Goal: Transaction & Acquisition: Purchase product/service

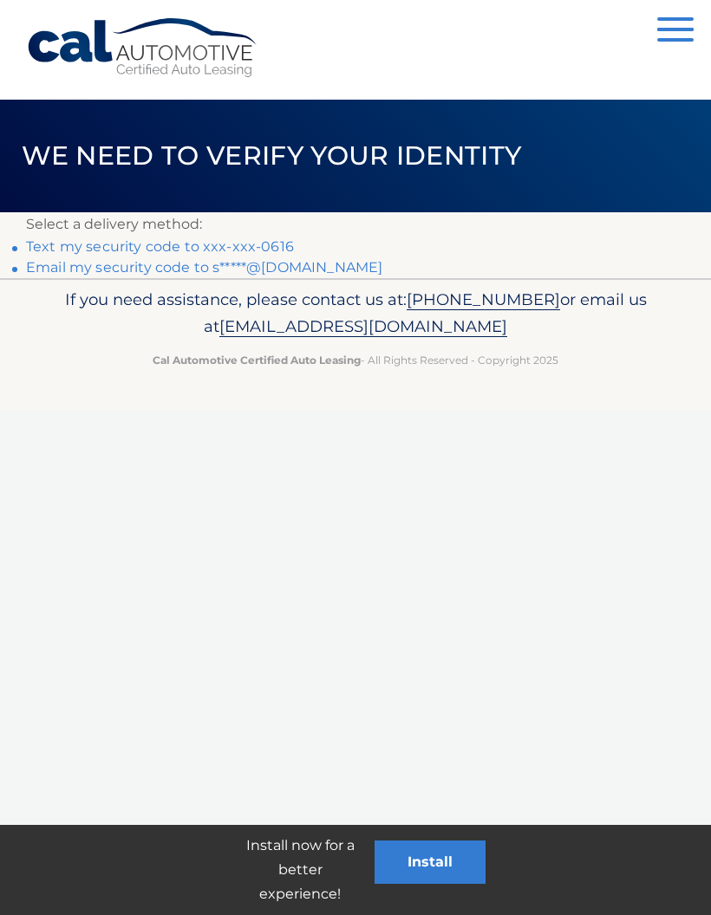
click at [261, 238] on link "Text my security code to xxx-xxx-0616" at bounding box center [160, 246] width 268 height 16
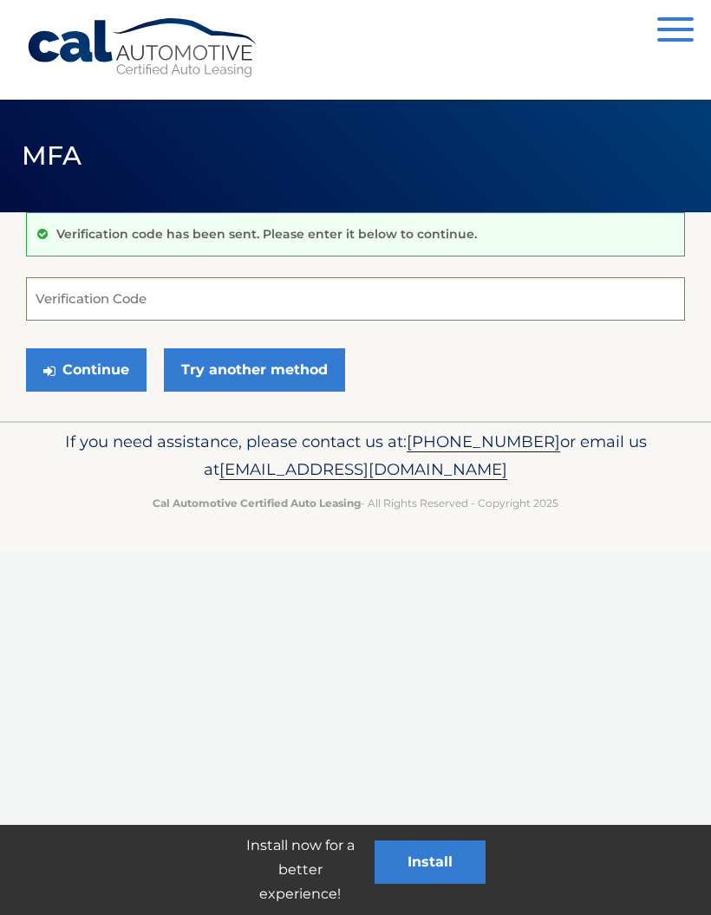
click at [170, 292] on input "Verification Code" at bounding box center [355, 298] width 659 height 43
type input "259145"
click at [86, 368] on button "Continue" at bounding box center [86, 369] width 120 height 43
click at [89, 351] on button "Continue" at bounding box center [86, 369] width 120 height 43
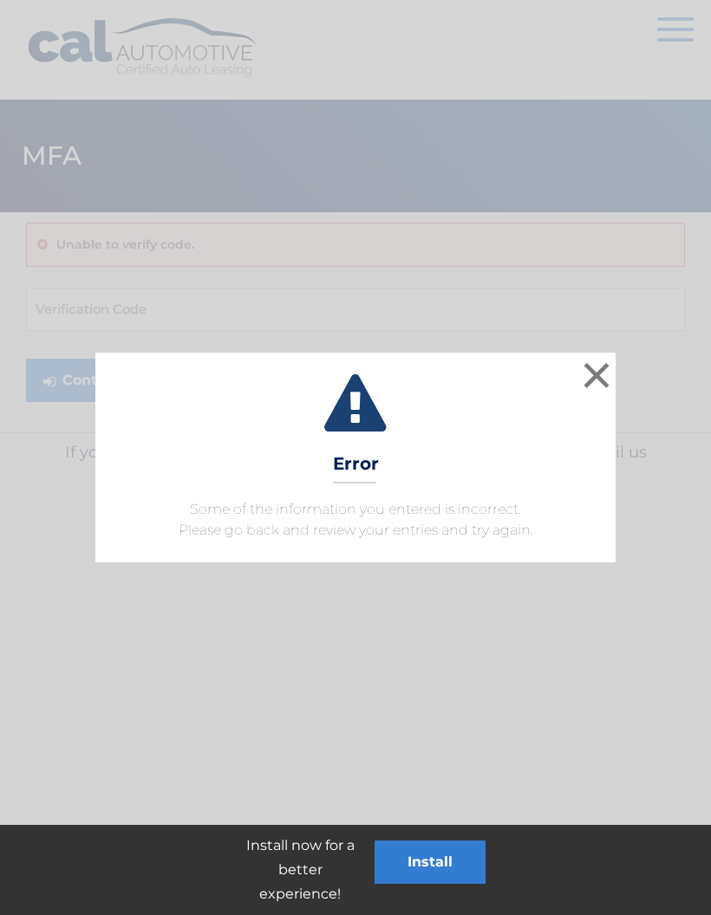
click at [597, 371] on button "×" at bounding box center [596, 375] width 35 height 35
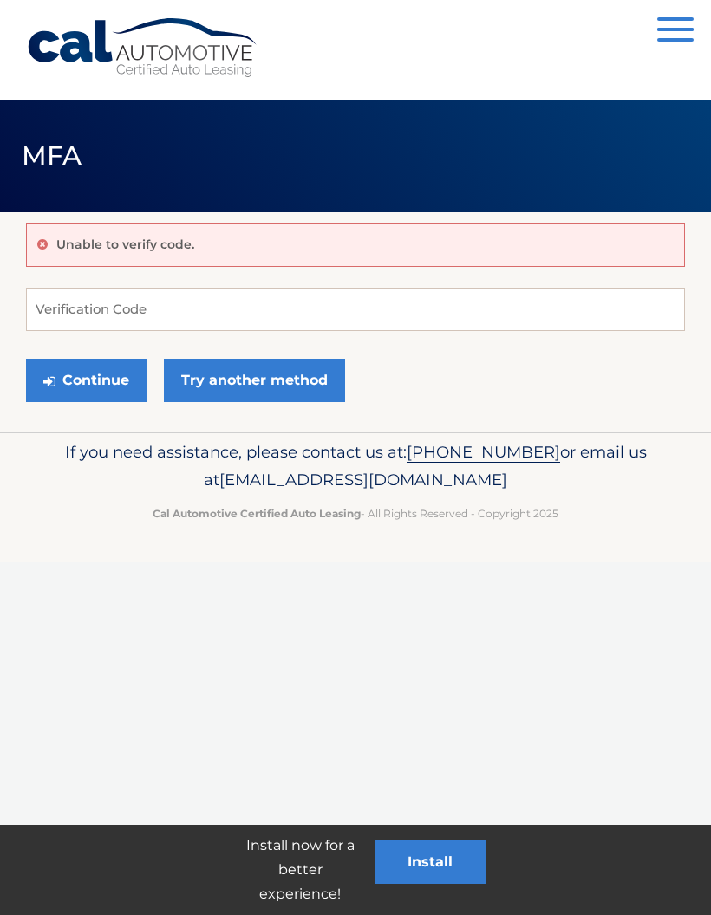
click at [97, 368] on button "Continue" at bounding box center [86, 380] width 120 height 43
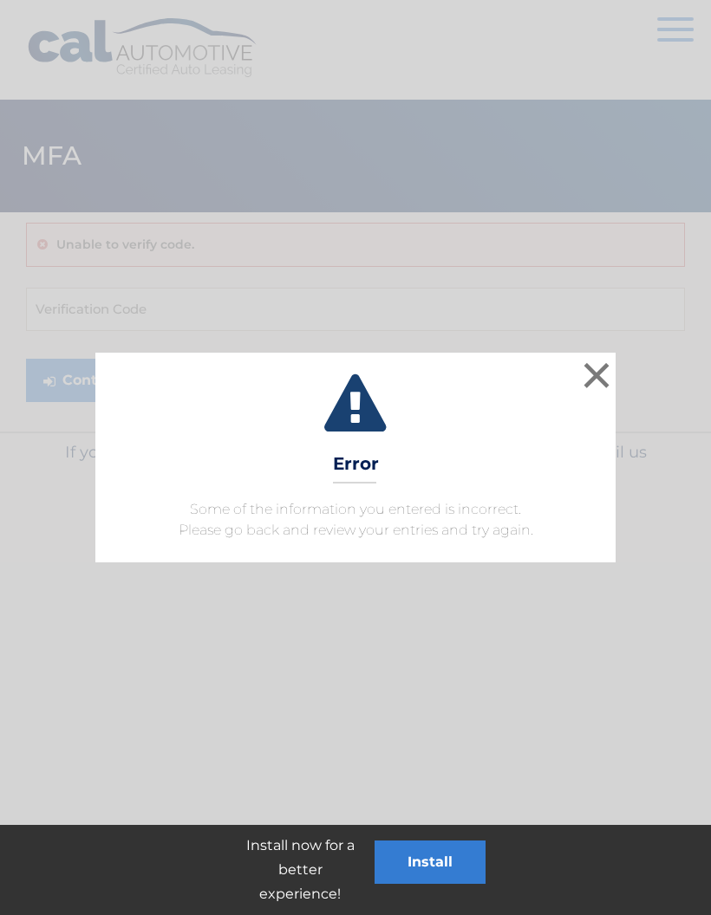
click at [597, 372] on button "×" at bounding box center [596, 375] width 35 height 35
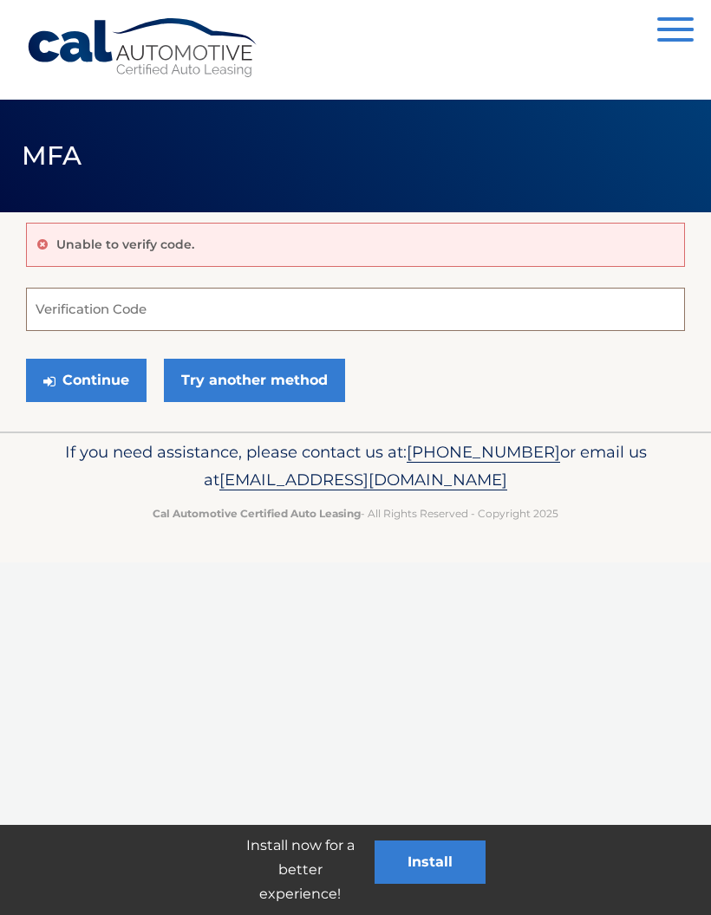
click at [62, 304] on input "Verification Code" at bounding box center [355, 309] width 659 height 43
type input "259"
click at [241, 386] on link "Try another method" at bounding box center [254, 380] width 181 height 43
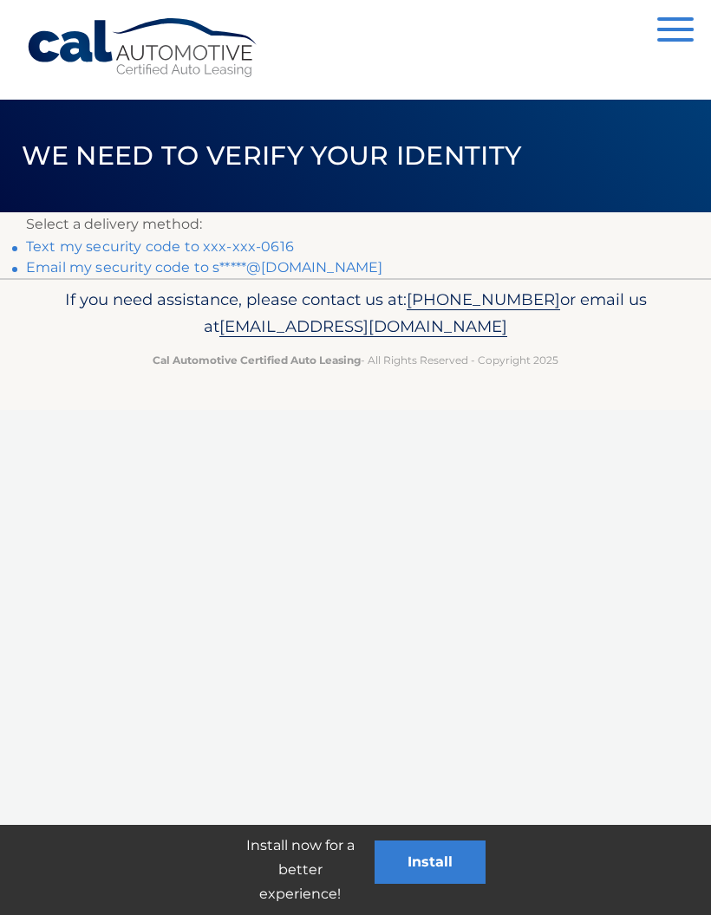
click at [260, 240] on link "Text my security code to xxx-xxx-0616" at bounding box center [160, 246] width 268 height 16
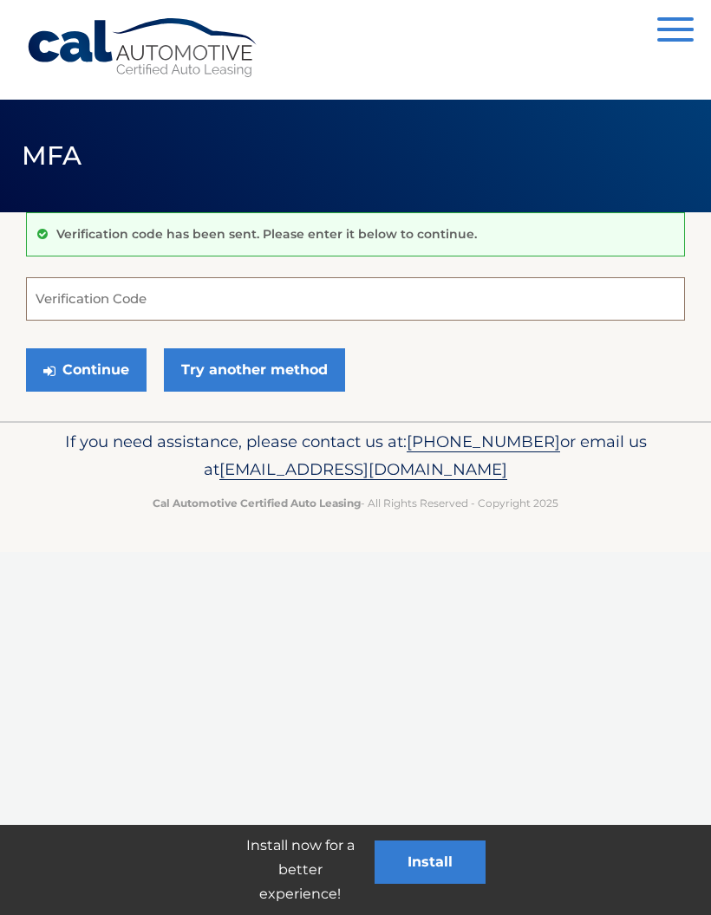
click at [160, 296] on input "Verification Code" at bounding box center [355, 298] width 659 height 43
type input "817384"
click at [86, 369] on button "Continue" at bounding box center [86, 369] width 120 height 43
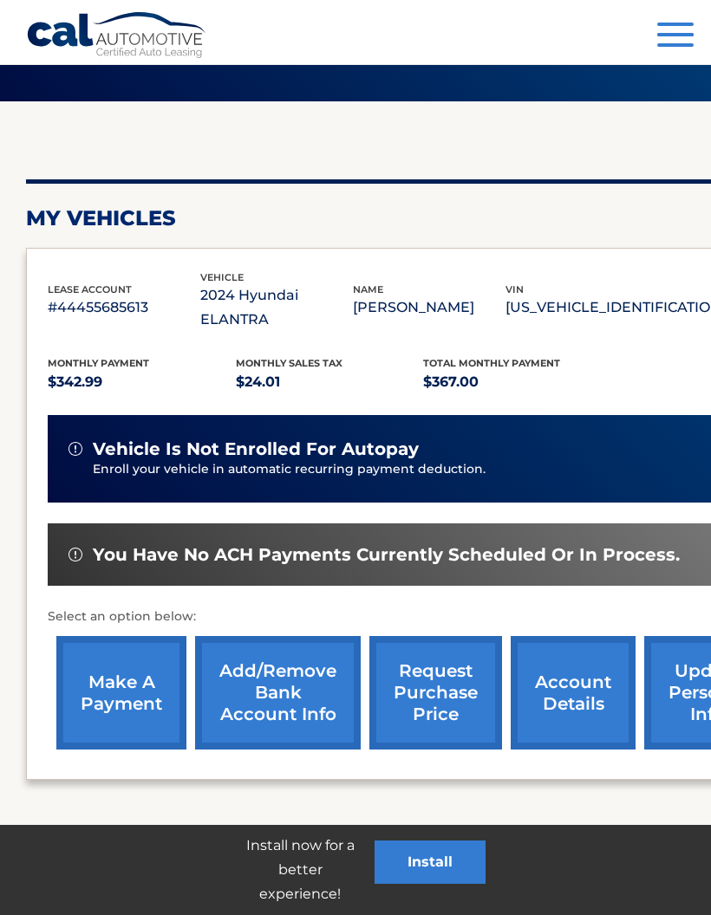
scroll to position [114, 0]
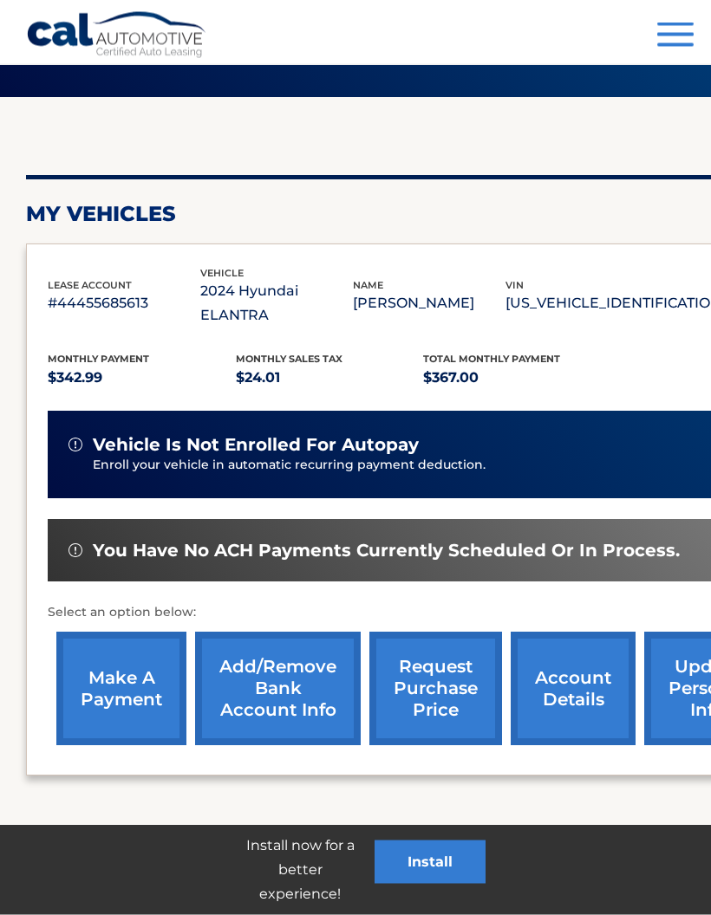
click at [117, 665] on link "make a payment" at bounding box center [121, 690] width 130 height 114
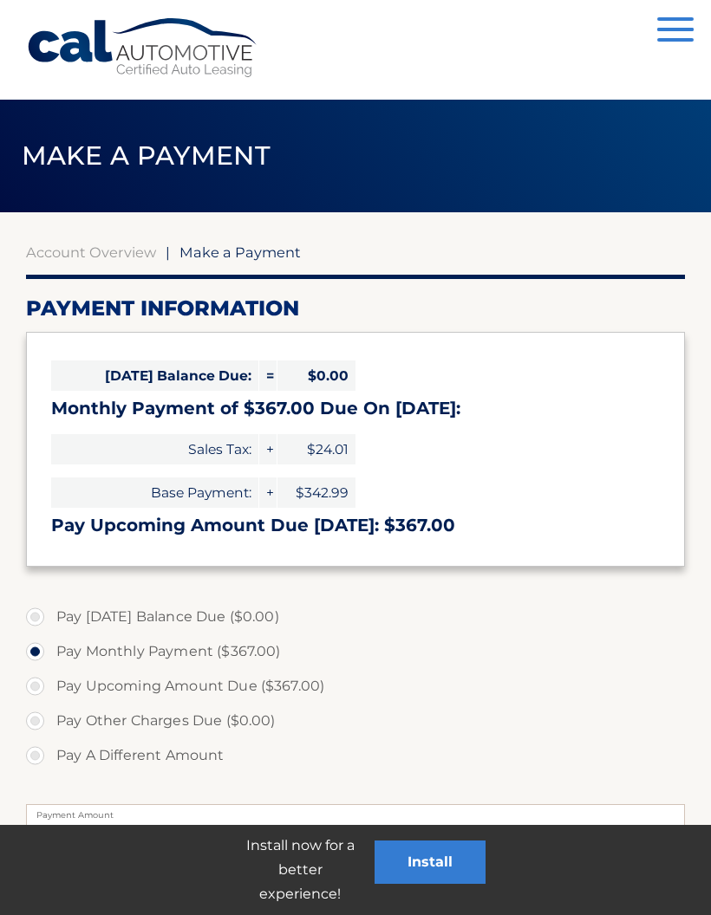
select select "MWE1MTBhYjEtZjBjYi00NjY5LTkzODktZjg4ZTFlZWNkMTEw"
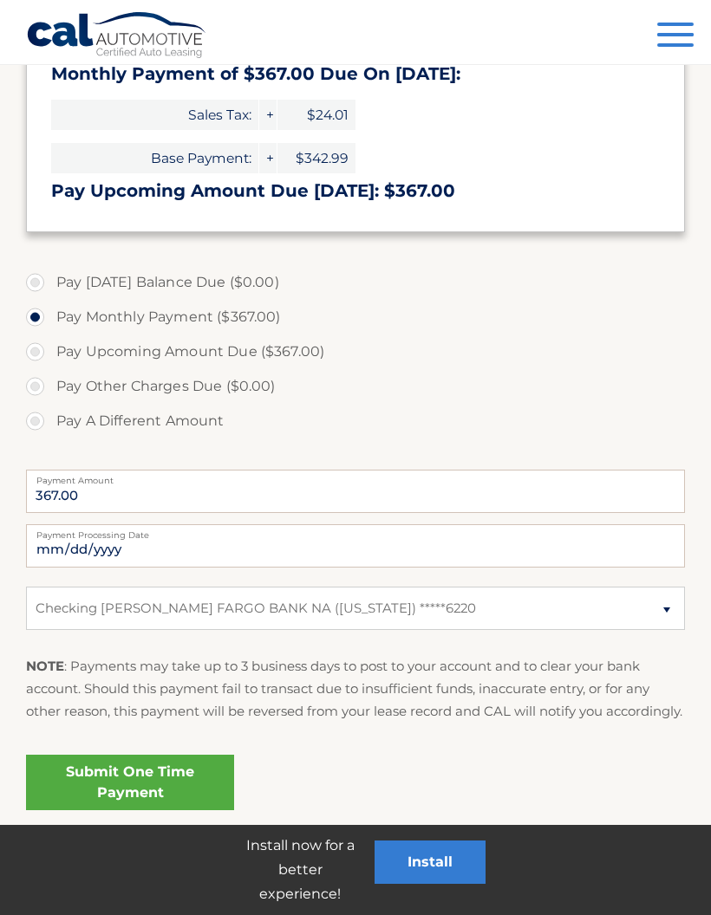
scroll to position [404, 0]
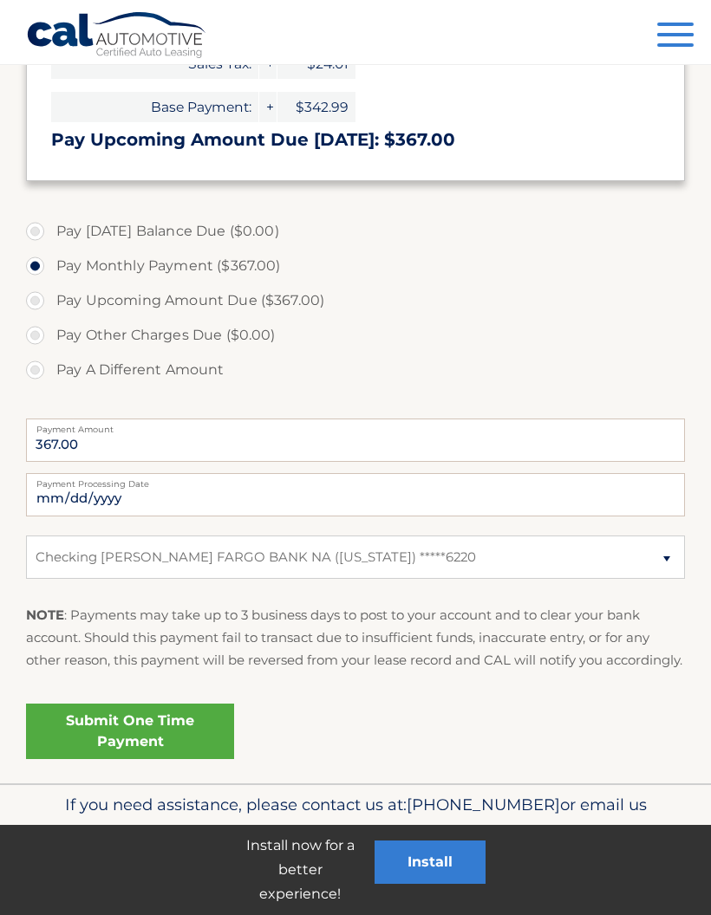
click at [149, 725] on link "Submit One Time Payment" at bounding box center [130, 731] width 208 height 55
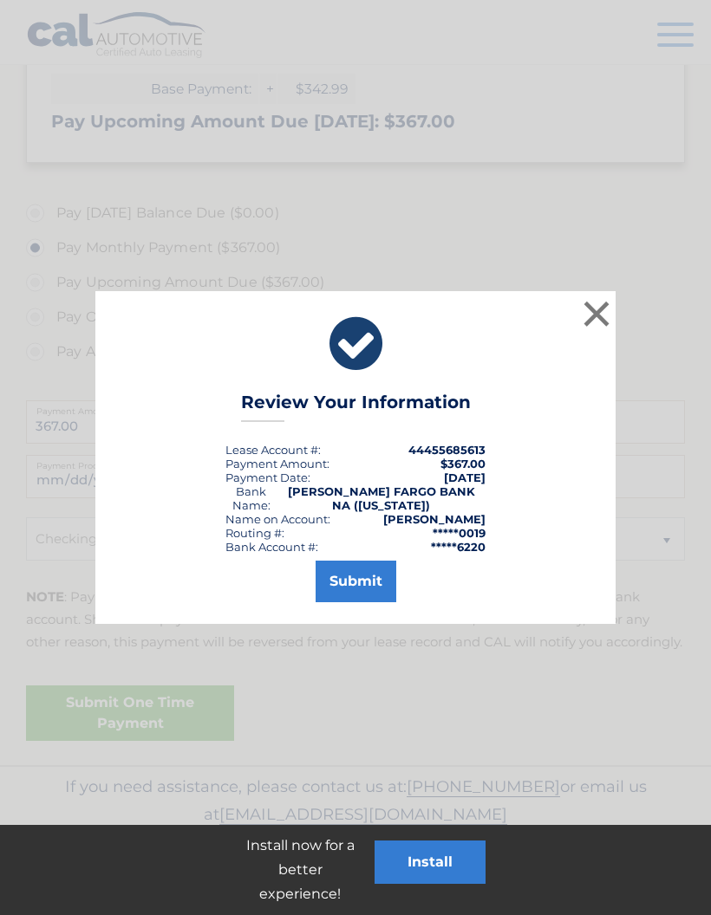
click at [353, 581] on button "Submit" at bounding box center [356, 582] width 81 height 42
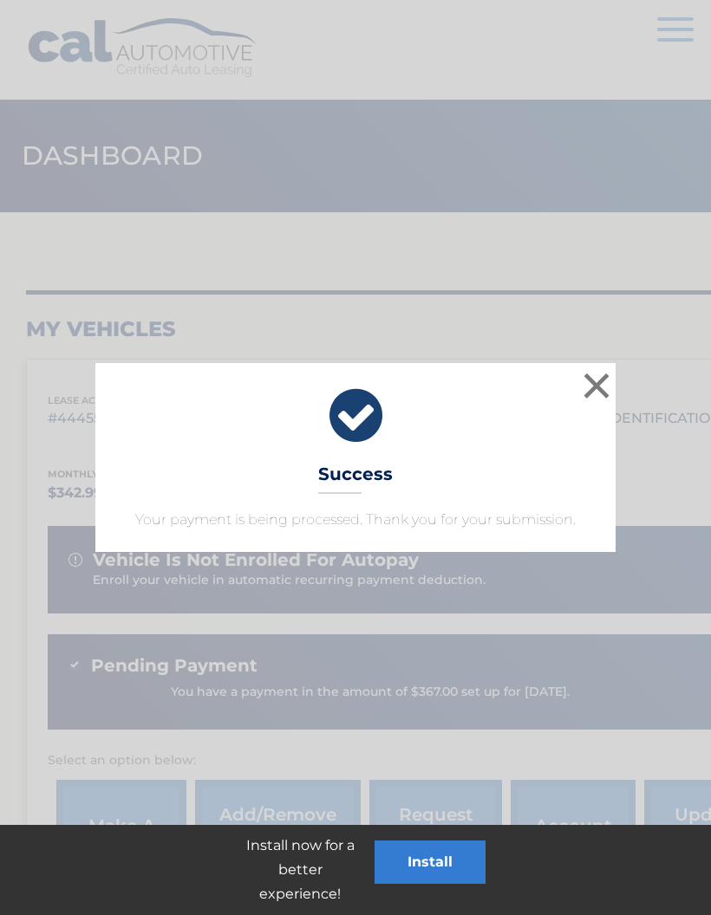
click at [600, 386] on button "×" at bounding box center [596, 385] width 35 height 35
